Goal: Task Accomplishment & Management: Manage account settings

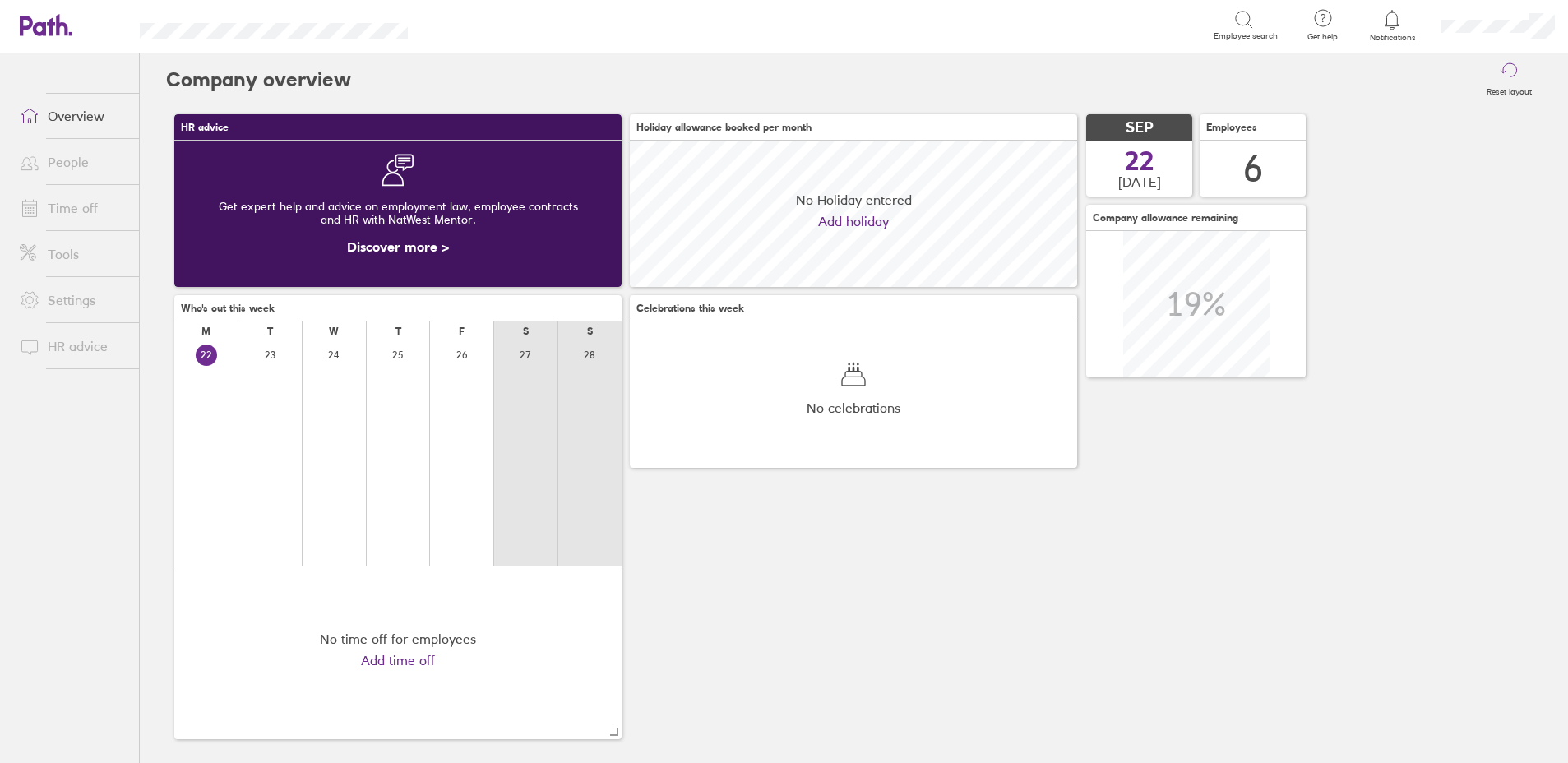
scroll to position [146, 447]
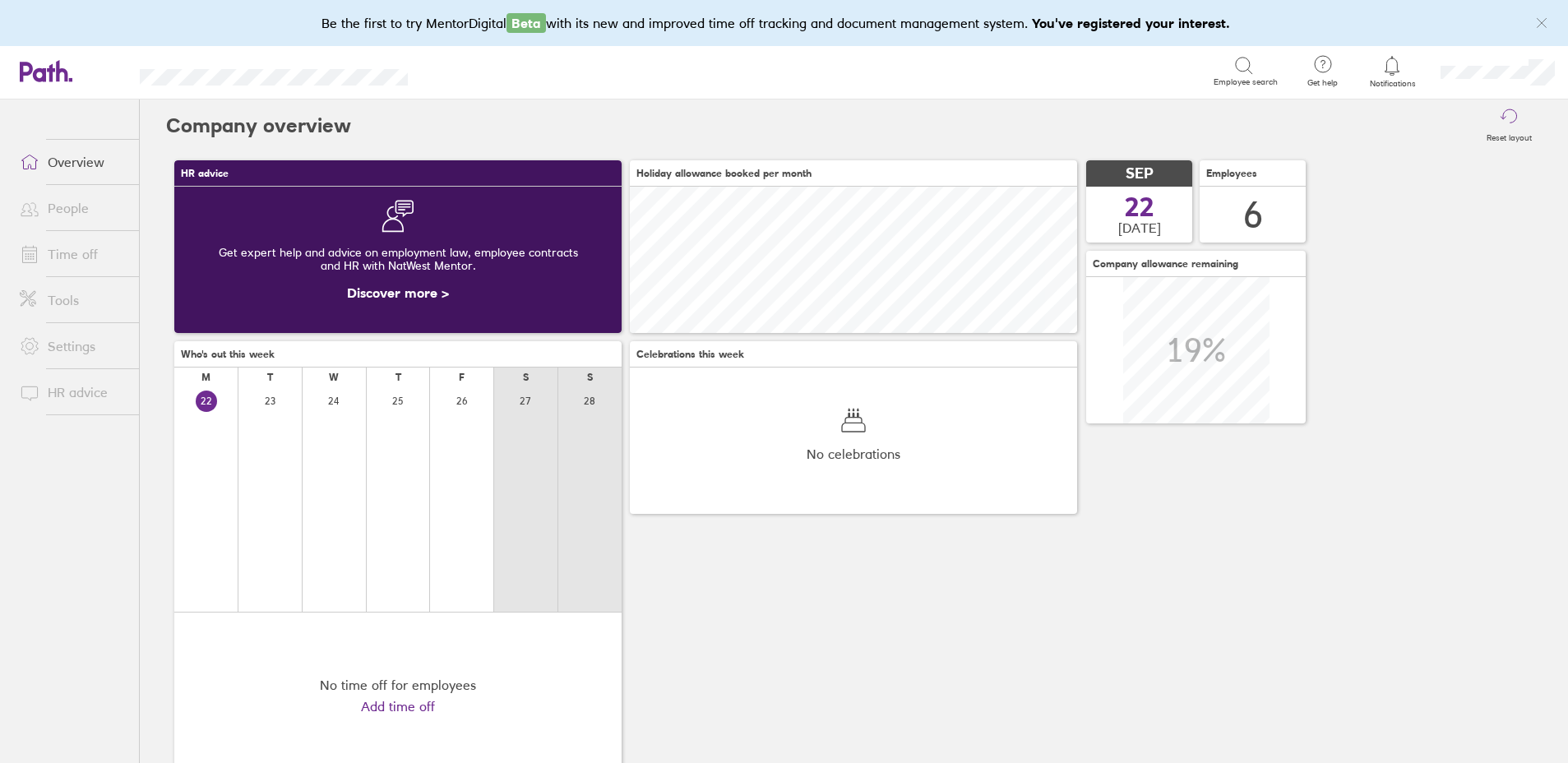
click at [202, 411] on div at bounding box center [206, 500] width 63 height 225
click at [72, 251] on link "Time off" at bounding box center [72, 254] width 132 height 33
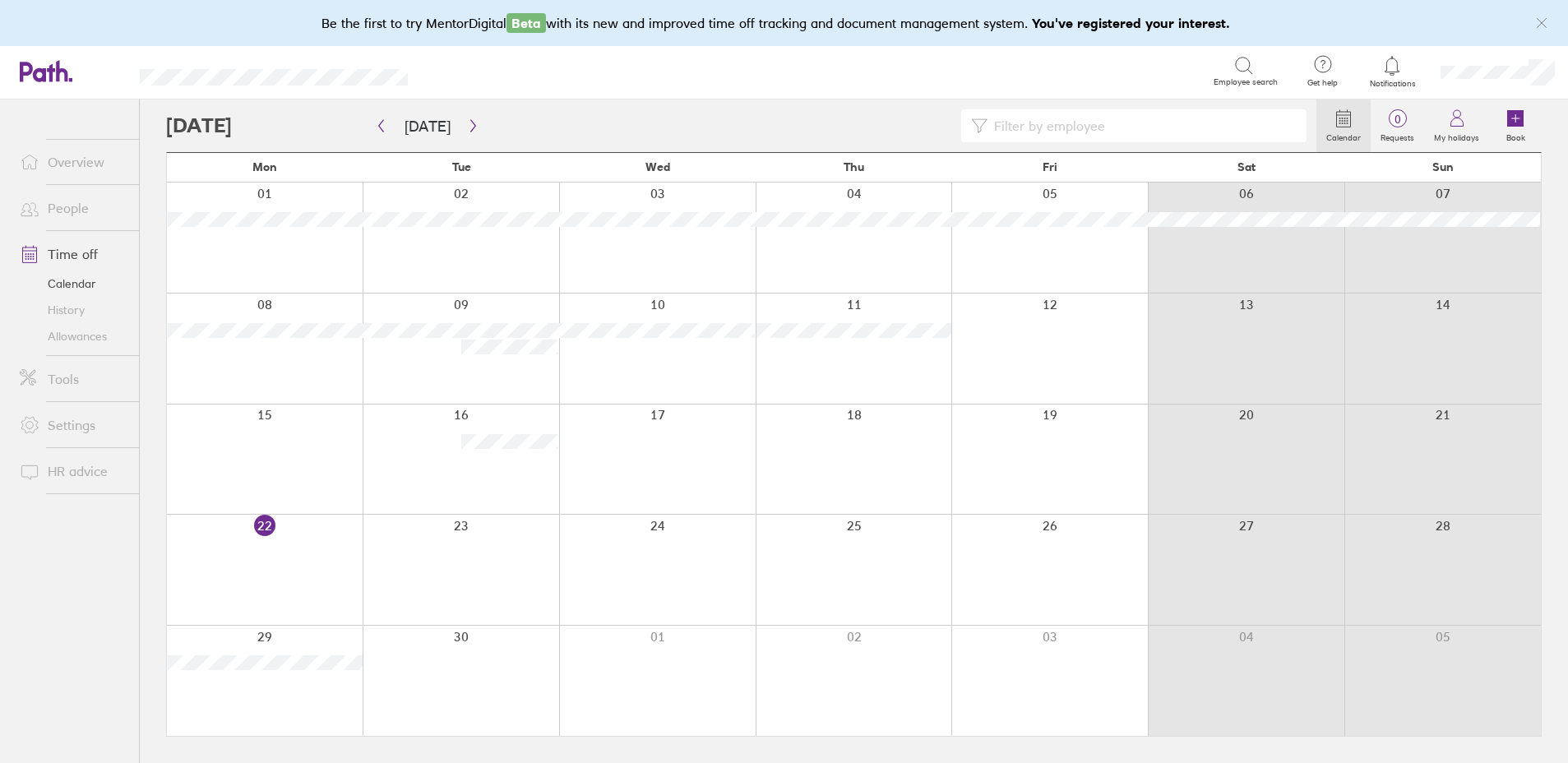
click at [330, 532] on div at bounding box center [265, 569] width 196 height 111
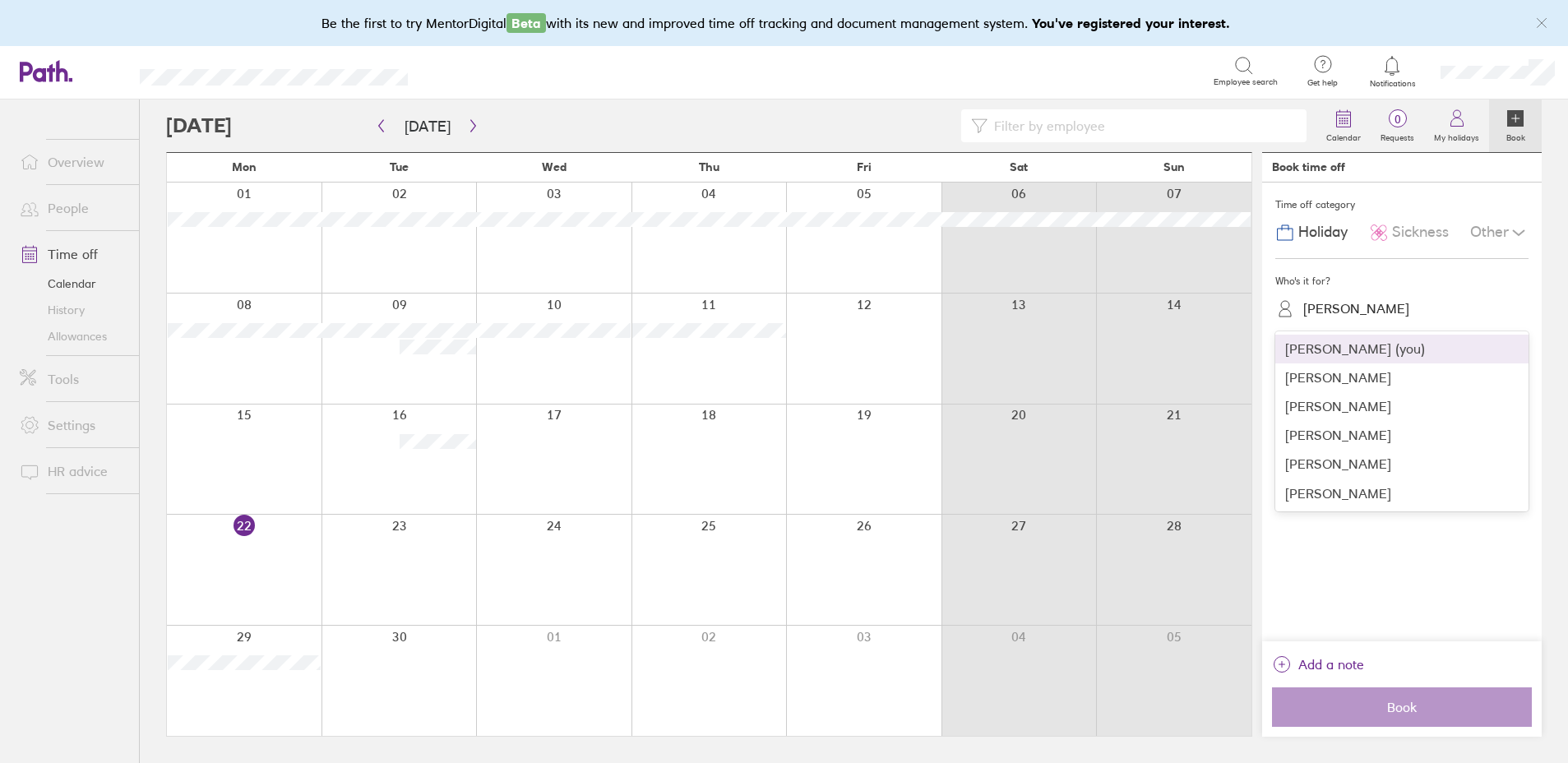
click at [1365, 314] on div "[PERSON_NAME]" at bounding box center [1356, 308] width 106 height 16
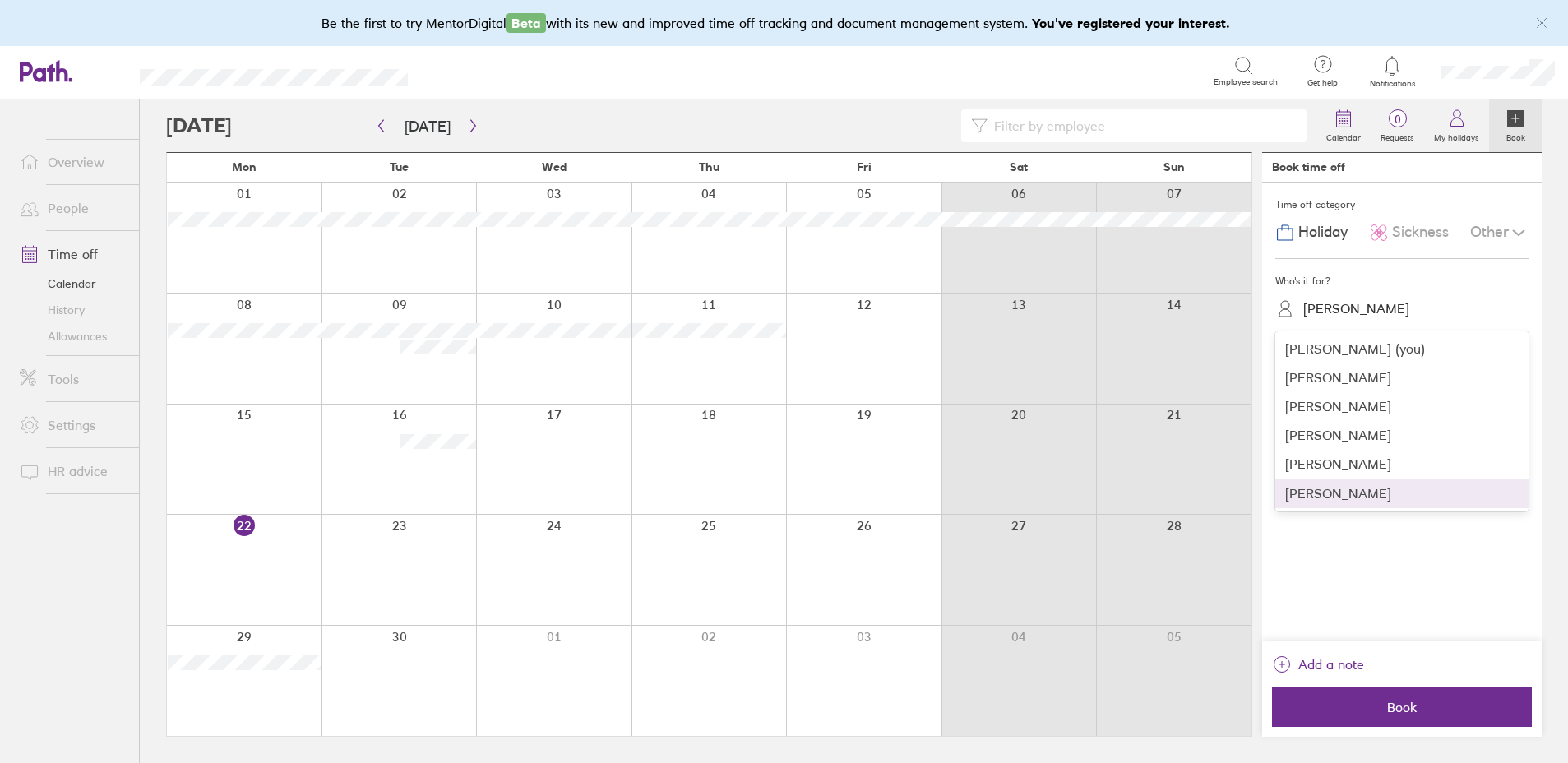
click at [1330, 492] on div "[PERSON_NAME]" at bounding box center [1401, 493] width 253 height 28
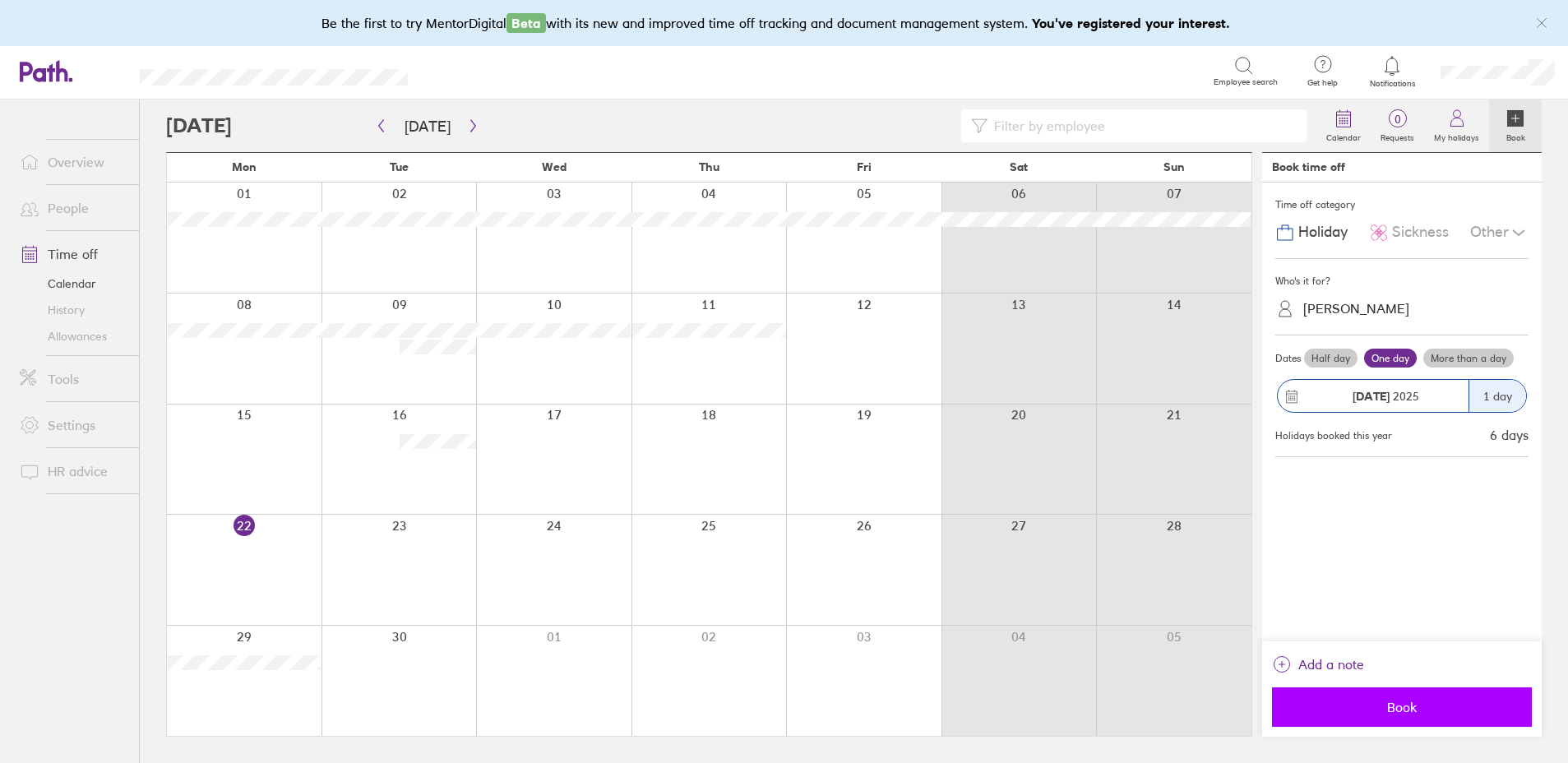
click at [1416, 717] on button "Book" at bounding box center [1402, 706] width 260 height 39
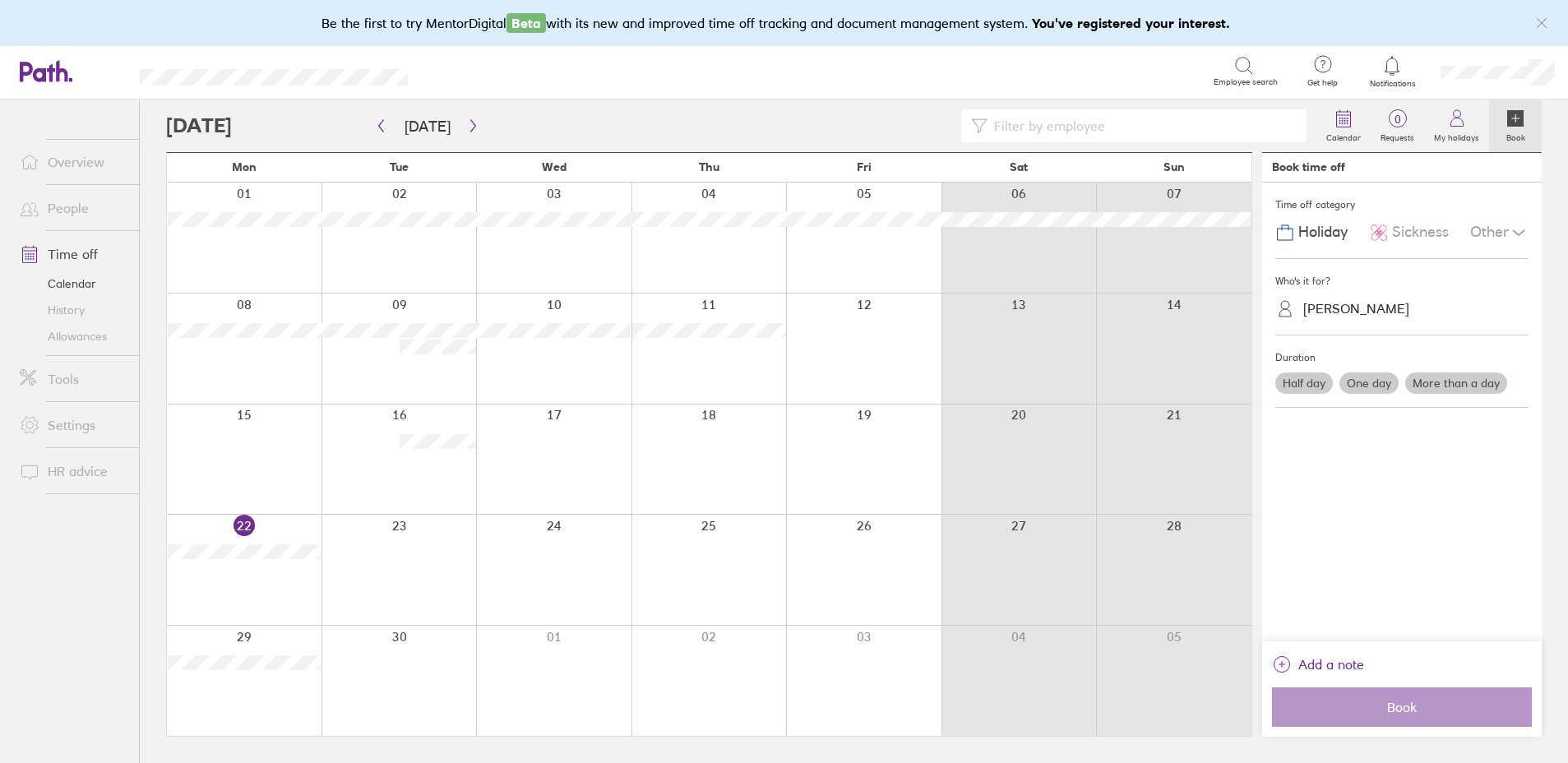
click at [61, 334] on link "Allowances" at bounding box center [72, 336] width 132 height 26
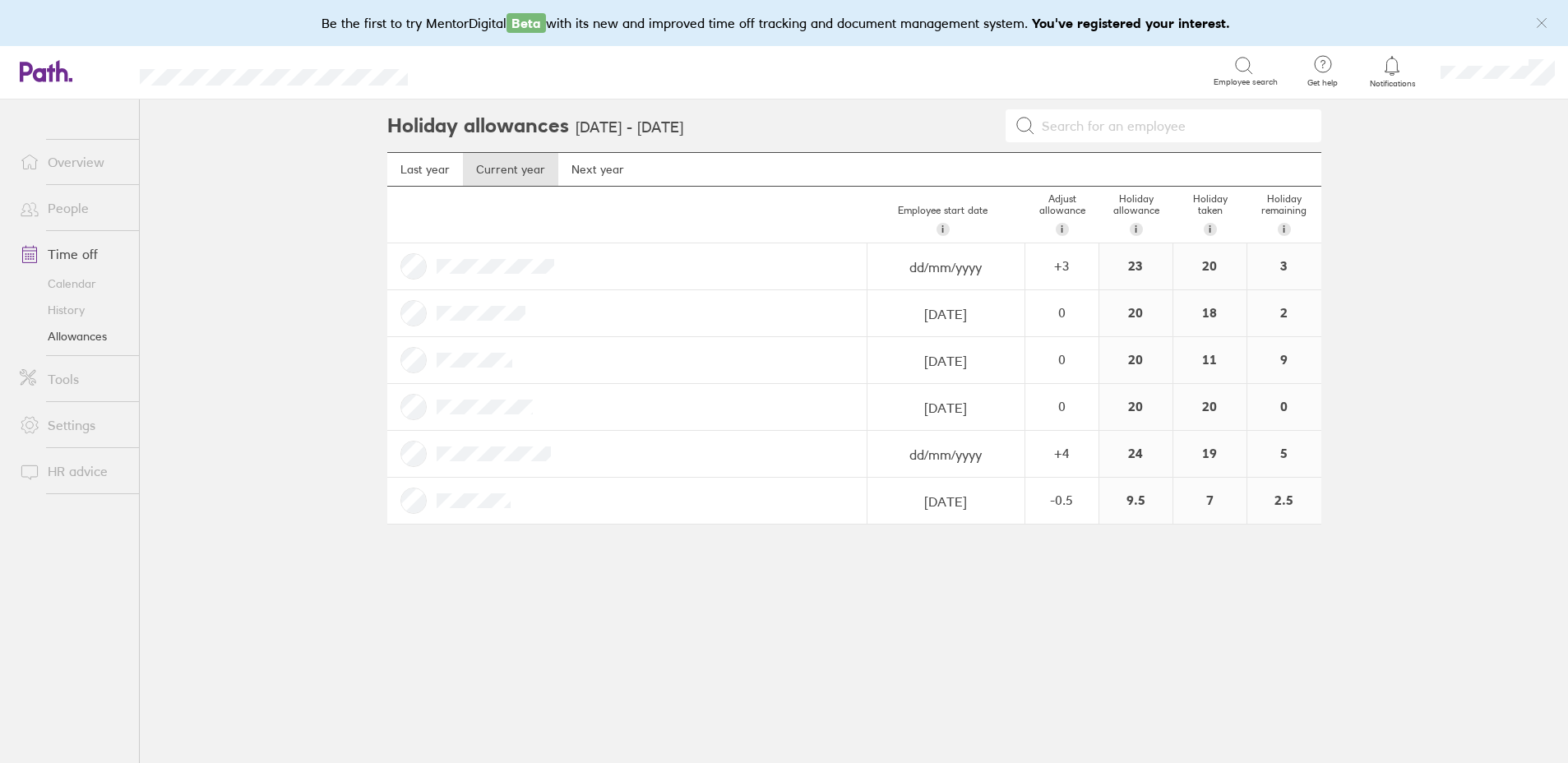
click at [66, 311] on link "History" at bounding box center [72, 310] width 132 height 26
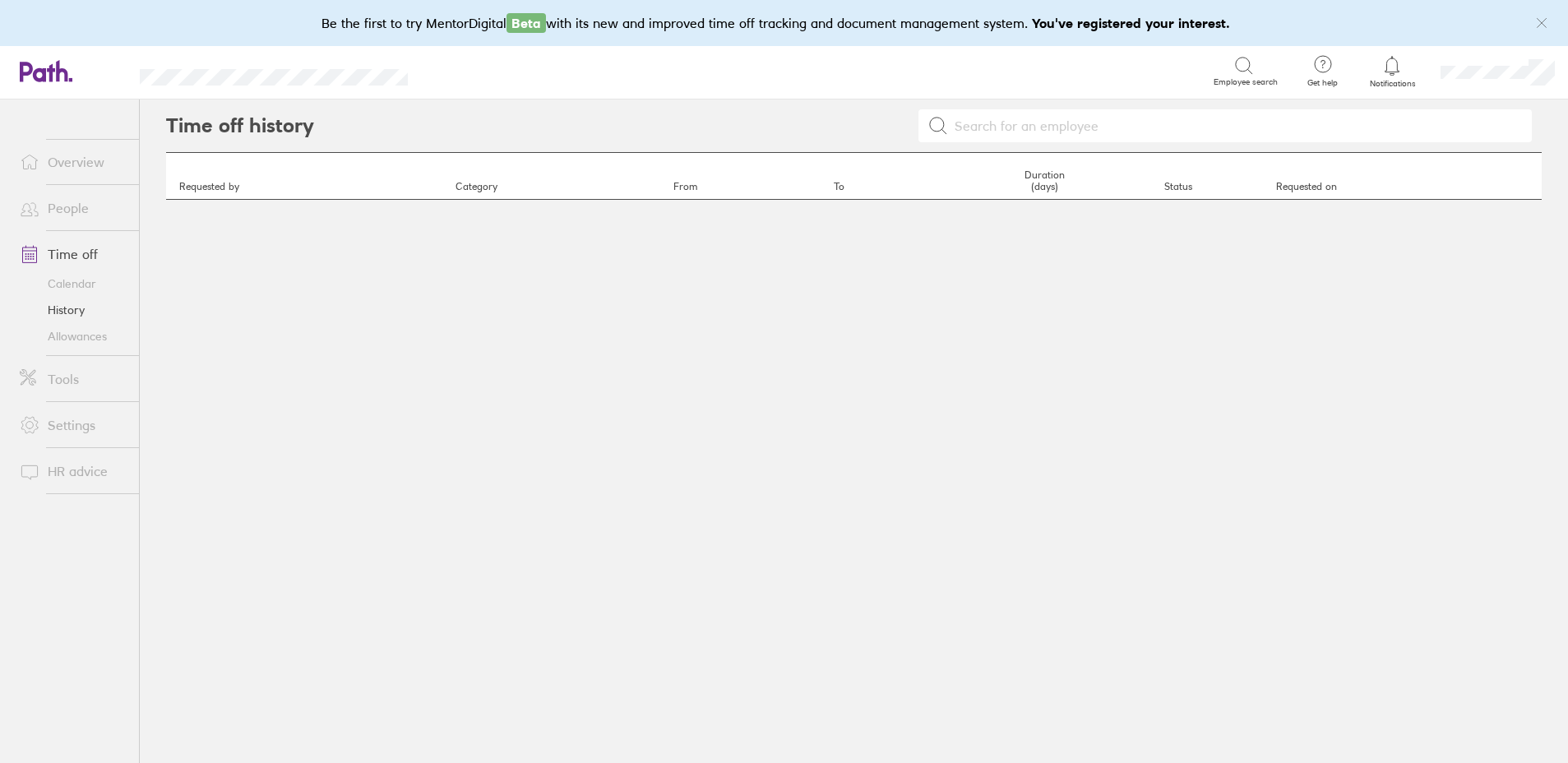
click at [87, 291] on link "Calendar" at bounding box center [72, 283] width 132 height 26
